Goal: Transaction & Acquisition: Purchase product/service

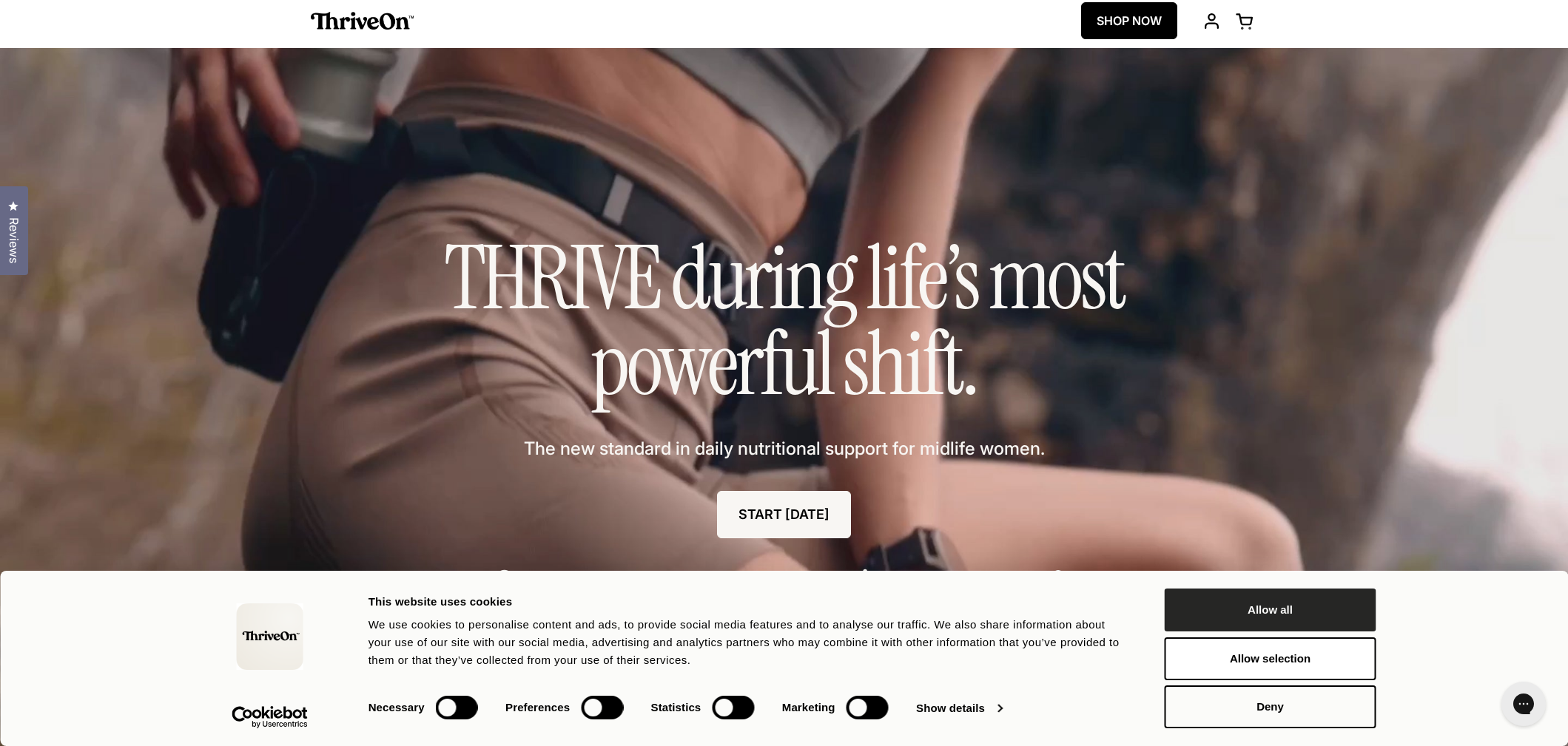
scroll to position [8, 1]
click at [1308, 614] on button "Allow all" at bounding box center [1270, 610] width 211 height 43
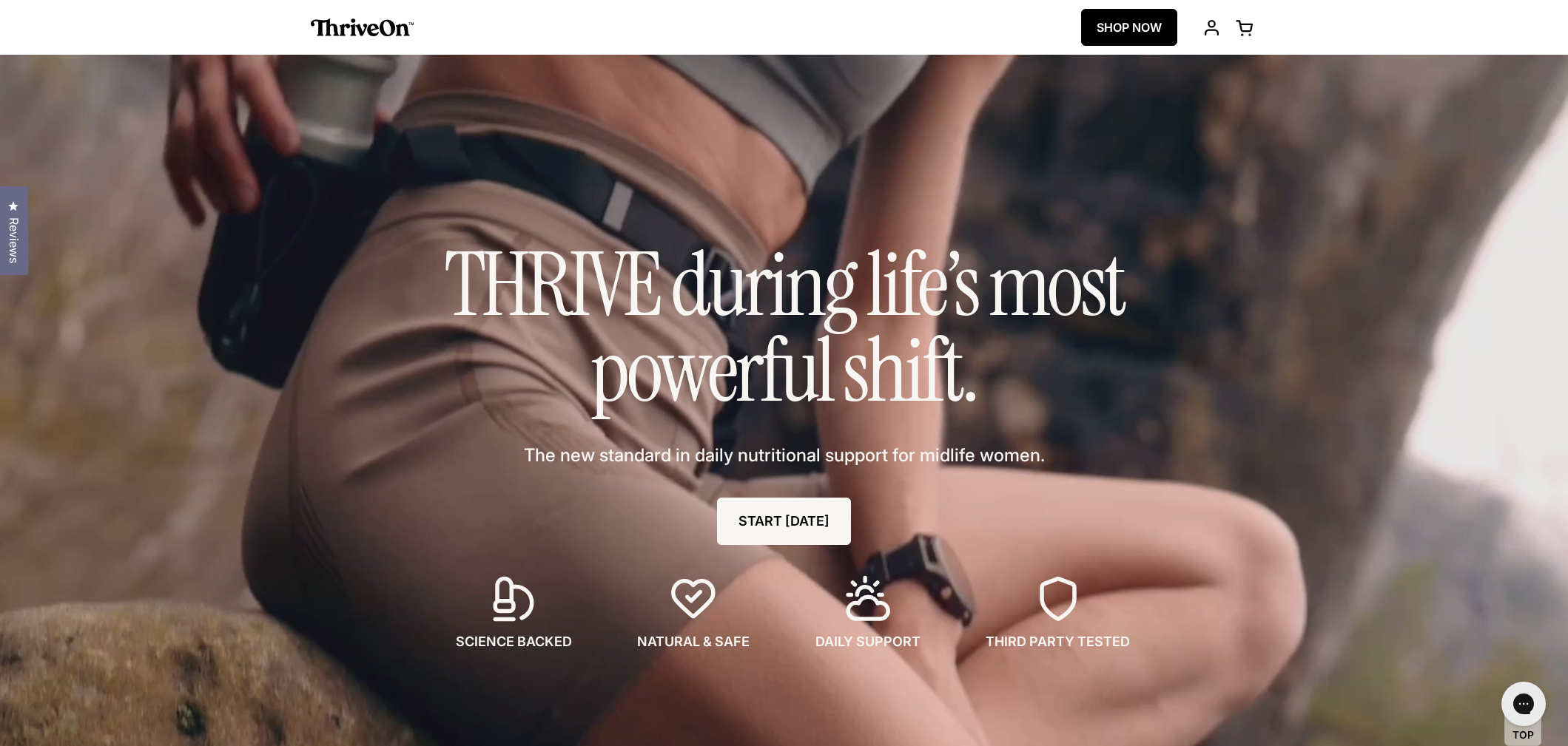
scroll to position [0, 0]
click at [352, 22] on img at bounding box center [362, 27] width 104 height 18
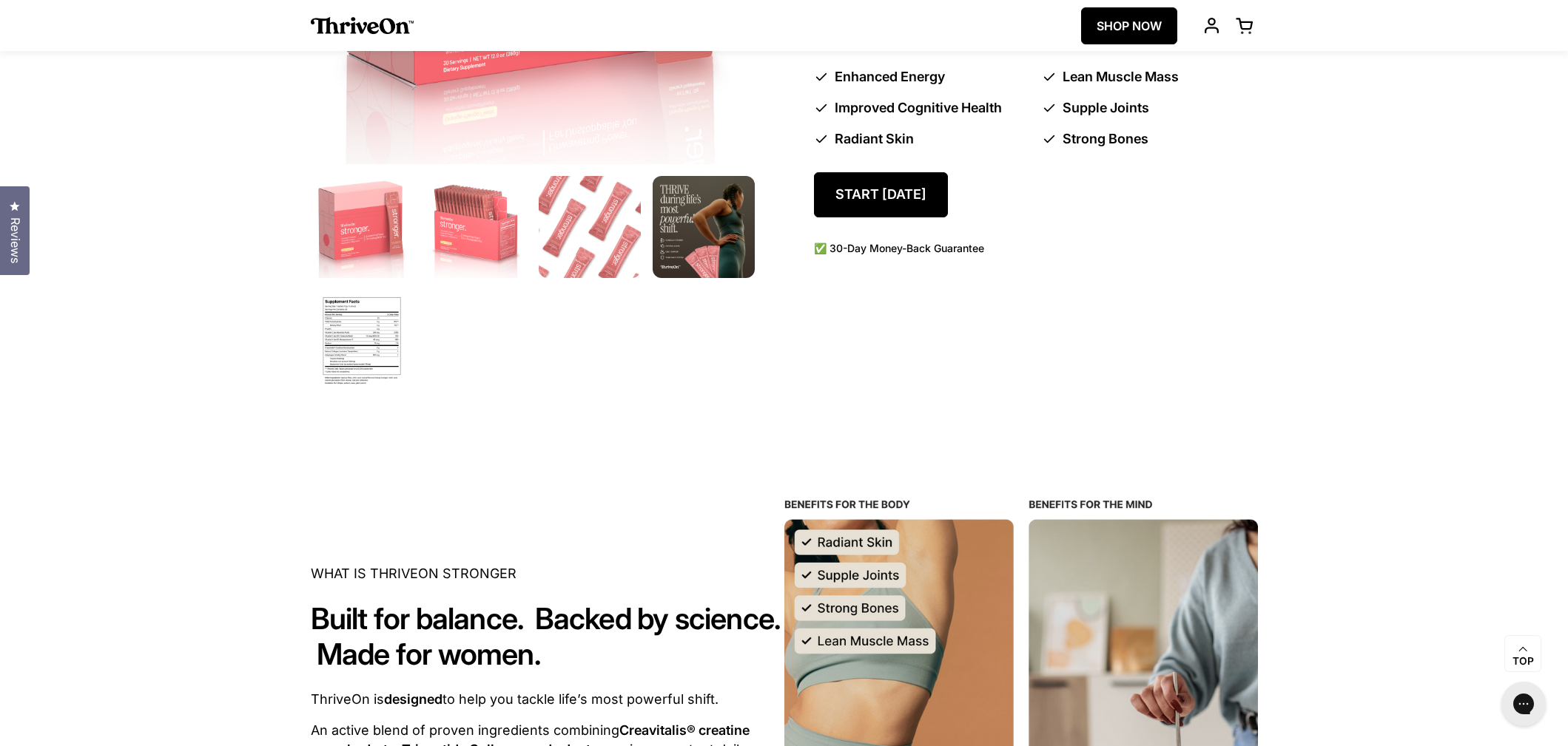
scroll to position [1207, 0]
click at [343, 342] on img at bounding box center [361, 340] width 108 height 108
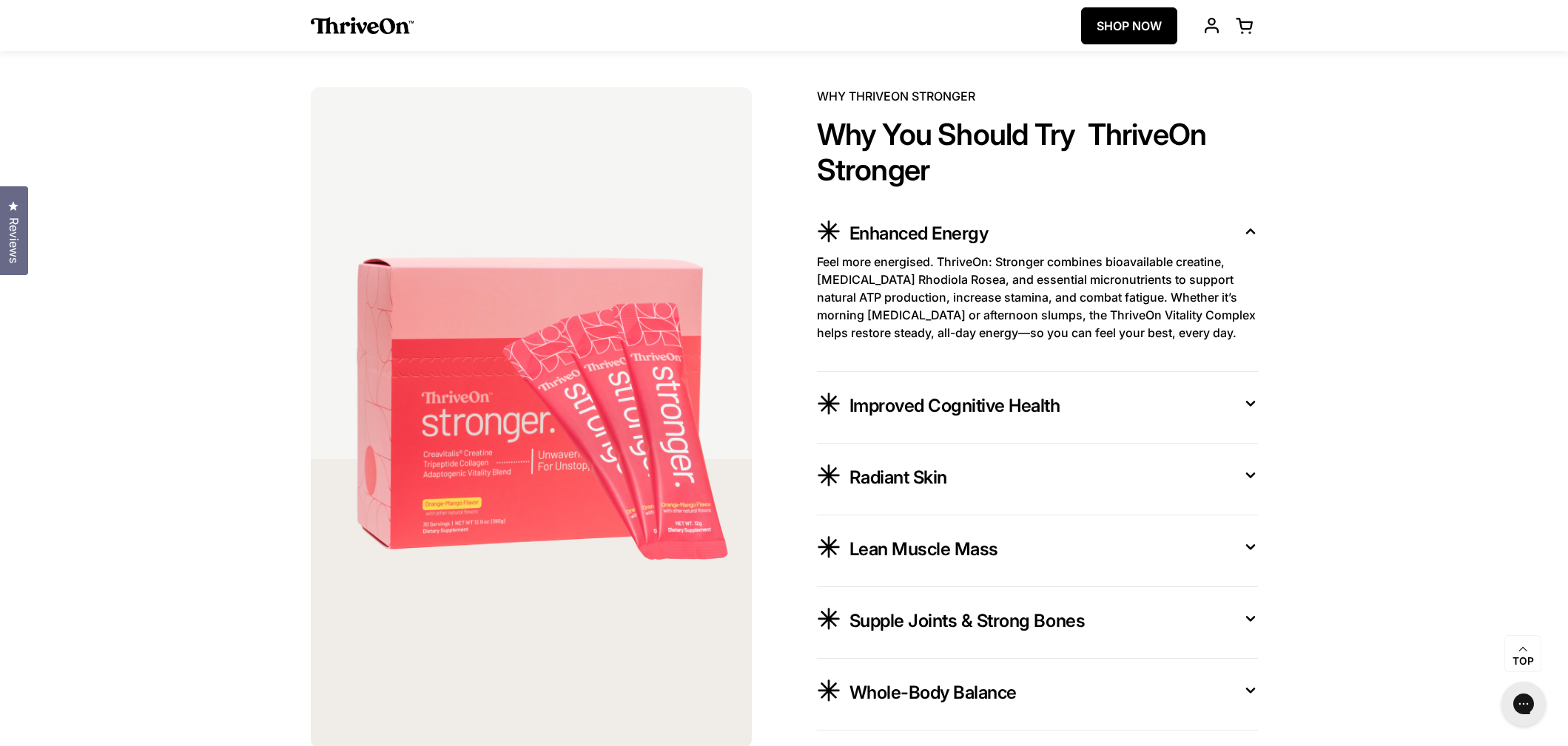
scroll to position [2689, 0]
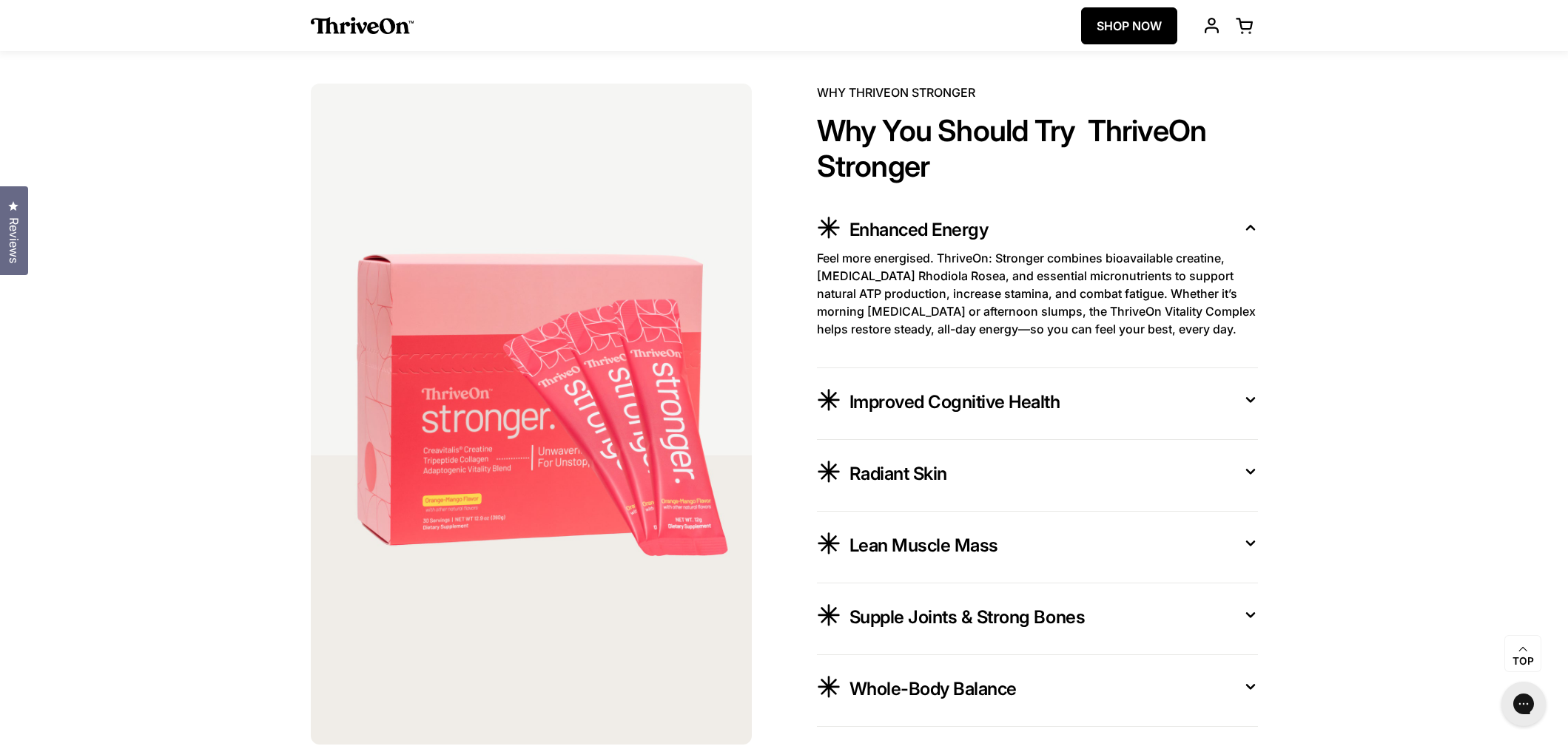
click at [1253, 543] on icon at bounding box center [1251, 544] width 8 height 4
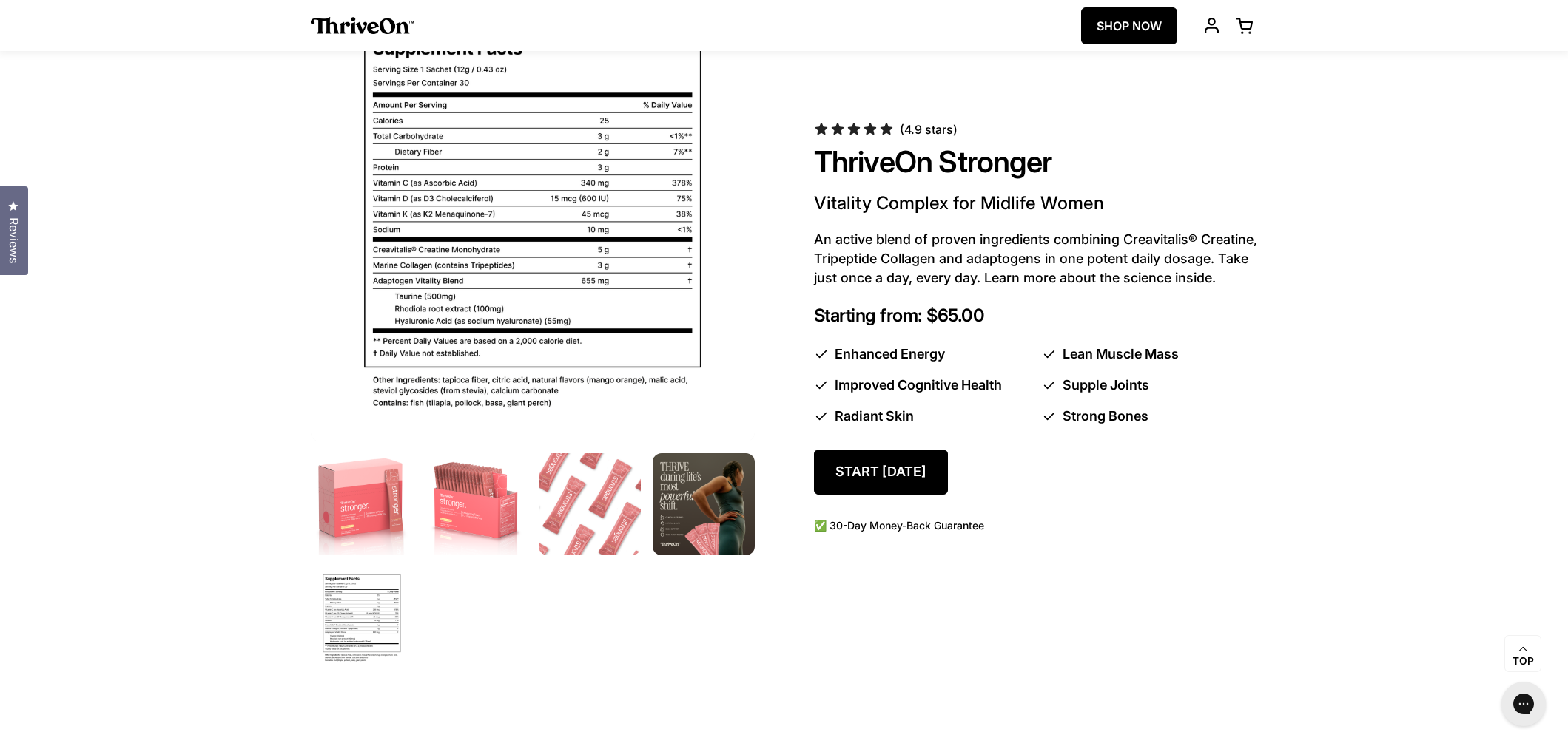
scroll to position [930, 0]
click at [578, 492] on img at bounding box center [590, 504] width 108 height 108
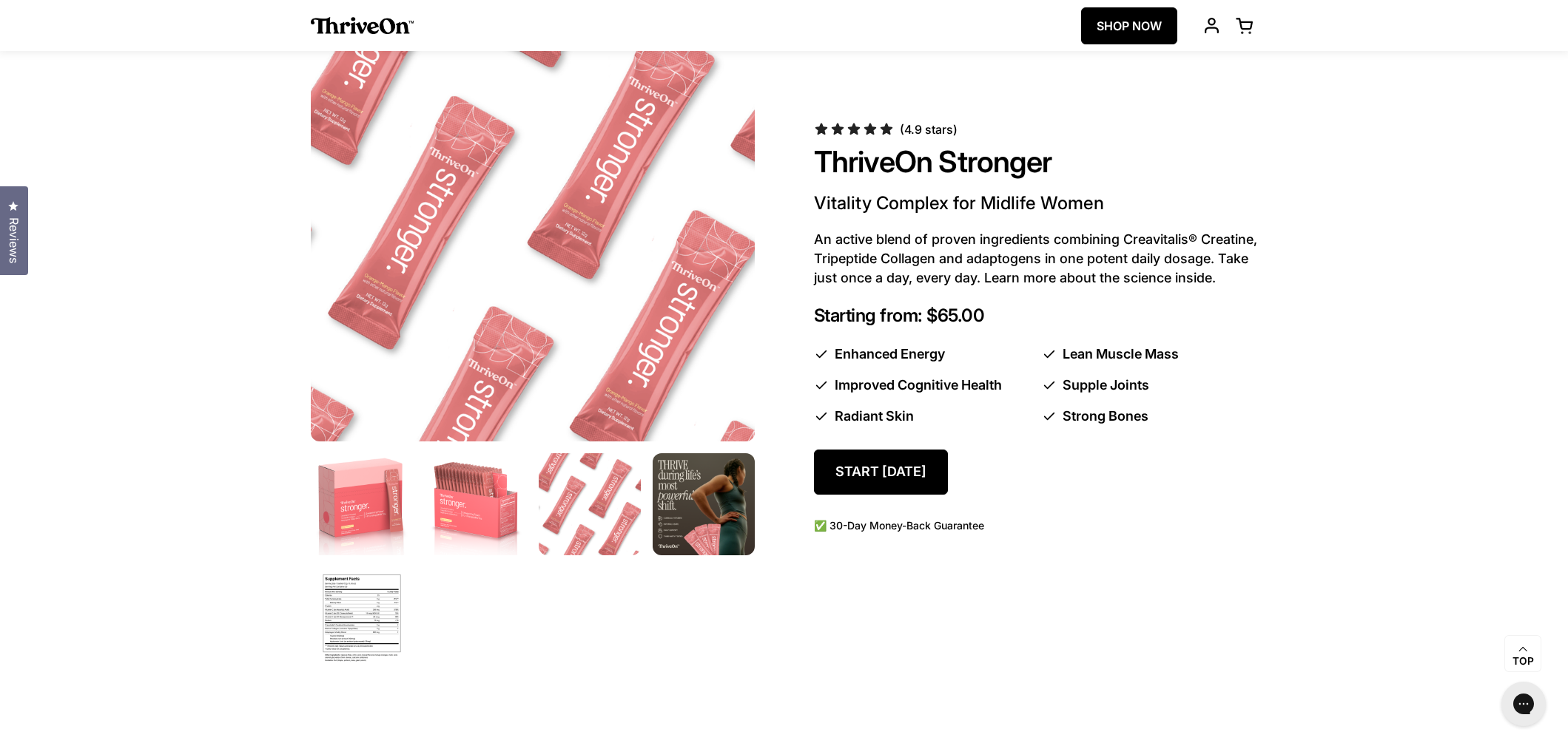
click at [720, 538] on img at bounding box center [703, 504] width 108 height 108
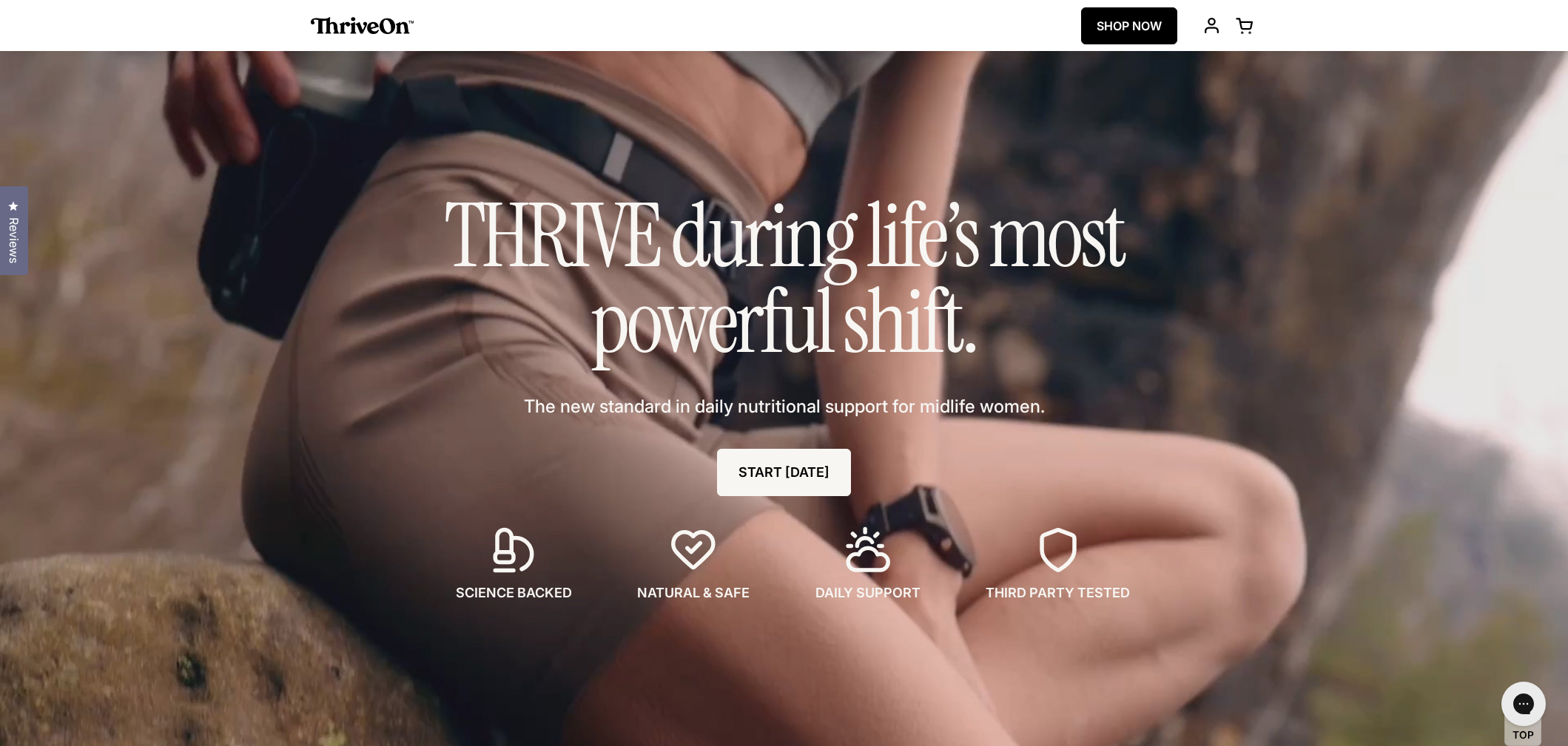
scroll to position [49, 0]
click at [809, 501] on div "THRIVE during life’s most powerful shift. The new standard in daily nutritional…" at bounding box center [784, 397] width 740 height 606
click at [805, 487] on link "START [DATE]" at bounding box center [784, 472] width 134 height 48
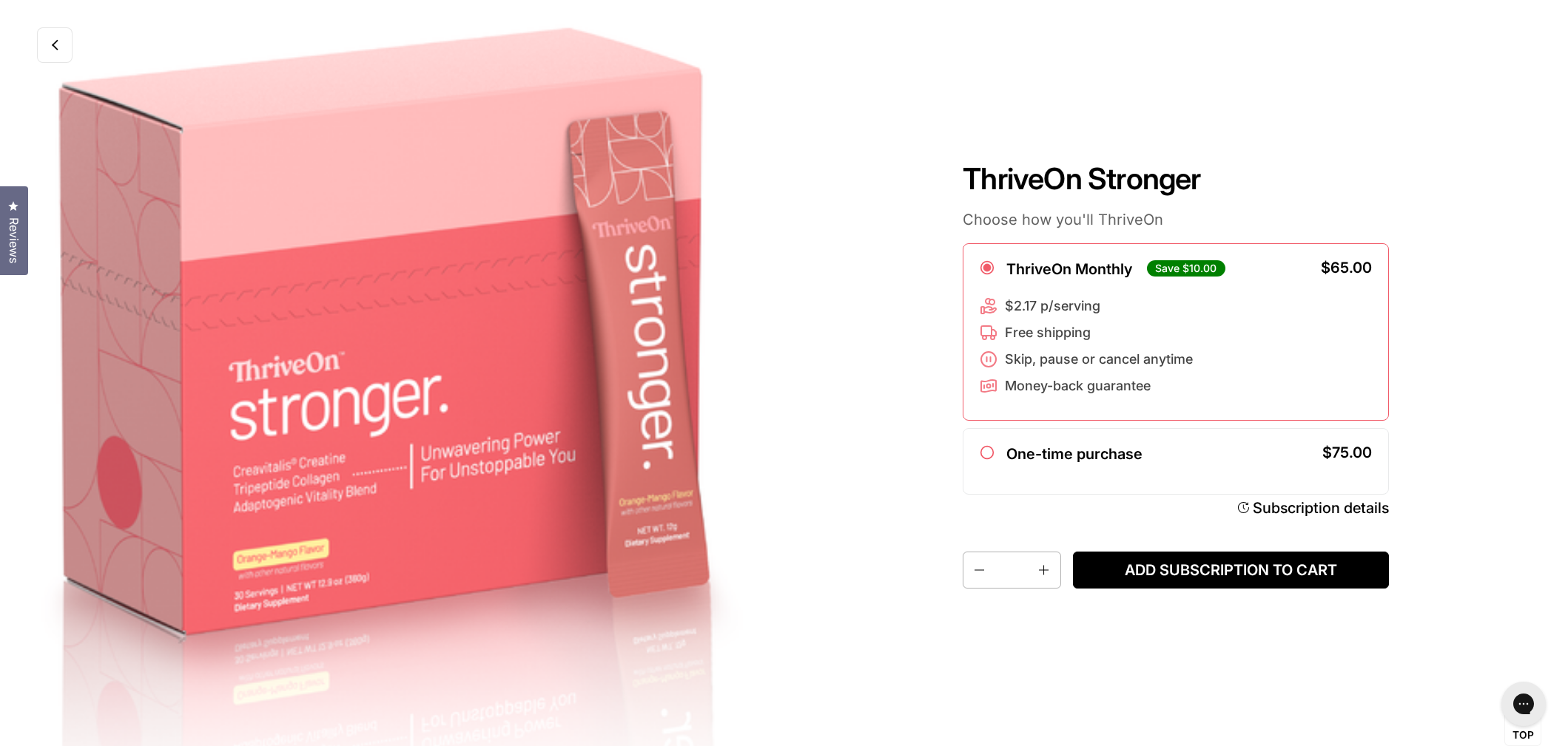
scroll to position [9, 1]
click at [57, 41] on icon at bounding box center [55, 45] width 8 height 12
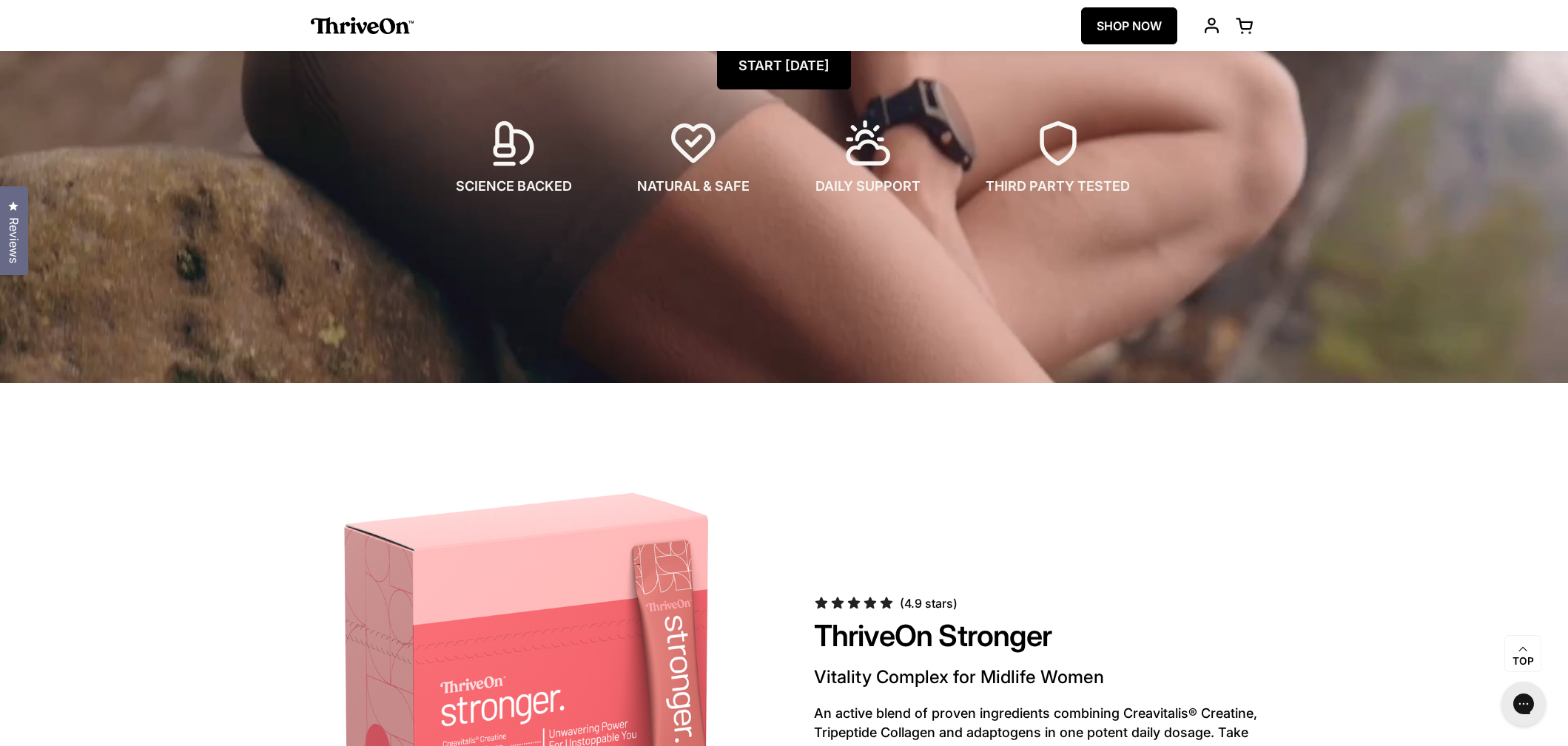
scroll to position [452, 0]
